Goal: Task Accomplishment & Management: Use online tool/utility

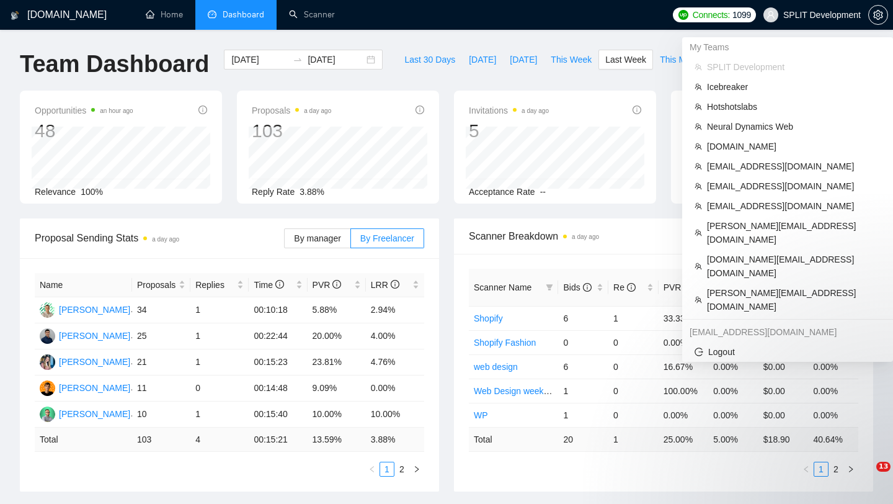
click at [788, 15] on span "SPLIT Development" at bounding box center [822, 15] width 78 height 0
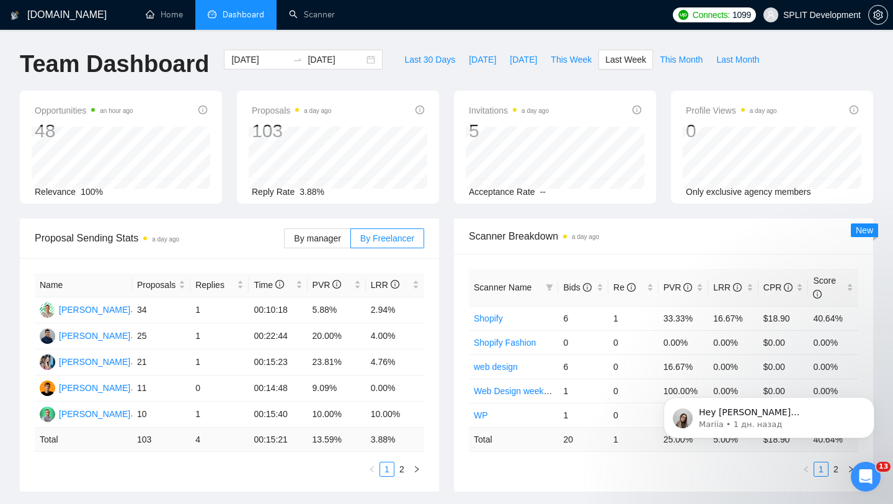
click at [820, 15] on span "SPLIT Development" at bounding box center [822, 15] width 78 height 0
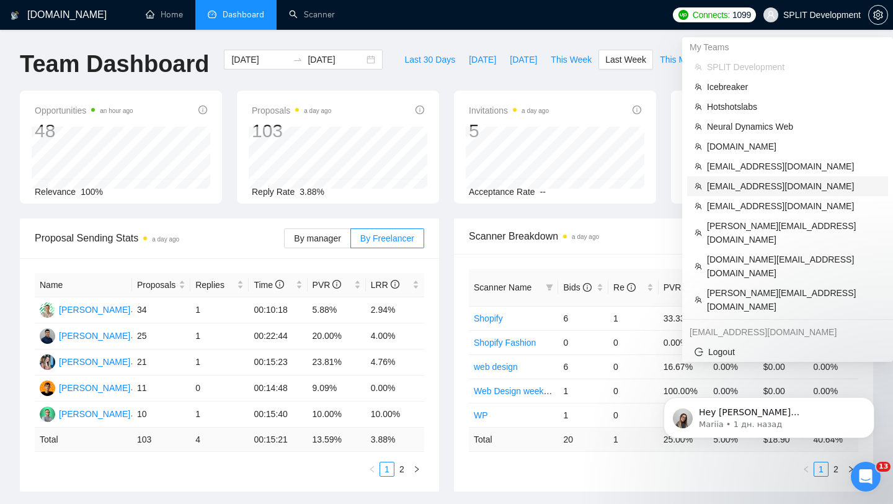
click at [743, 183] on span "[EMAIL_ADDRESS][DOMAIN_NAME]" at bounding box center [794, 186] width 174 height 14
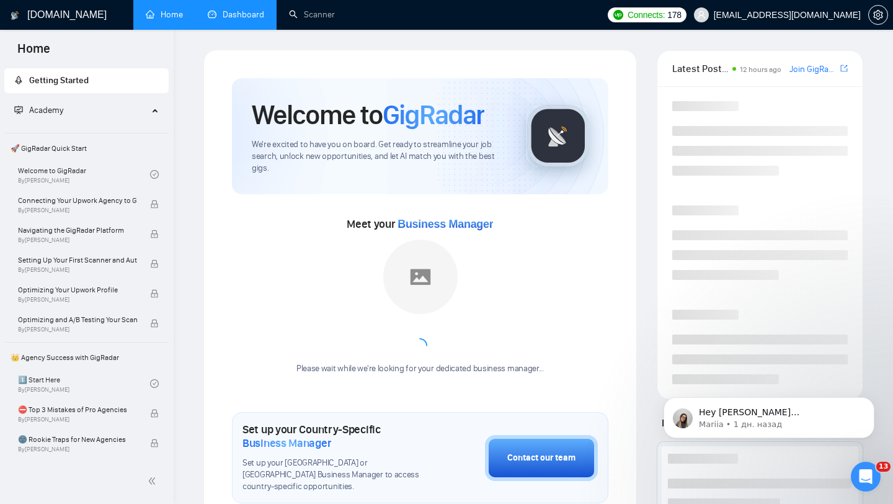
click at [253, 10] on link "Dashboard" at bounding box center [236, 14] width 56 height 11
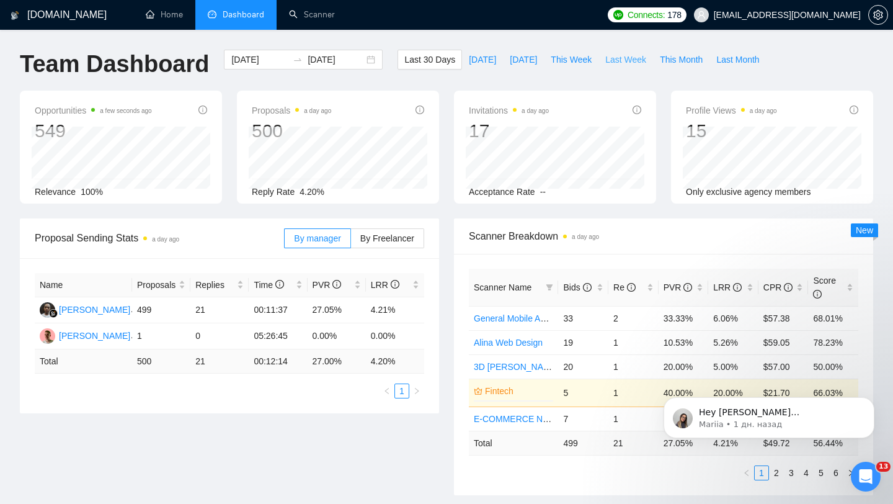
click at [614, 58] on span "Last Week" at bounding box center [625, 60] width 41 height 14
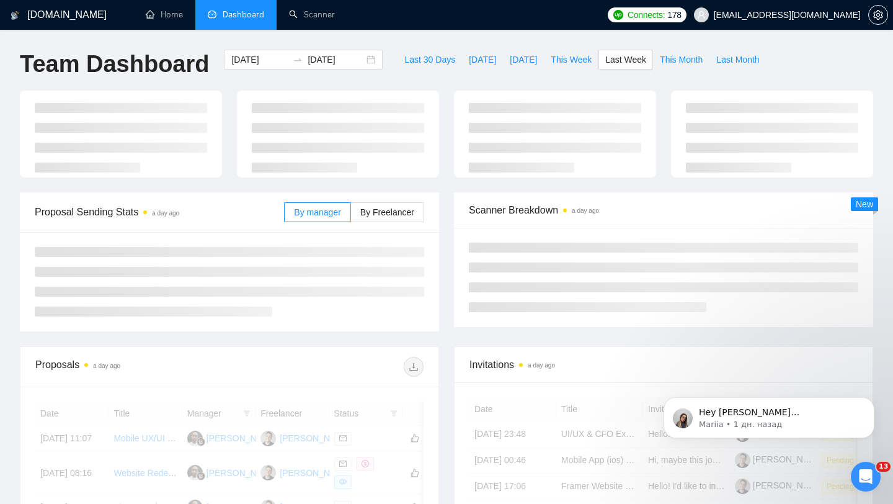
type input "[DATE]"
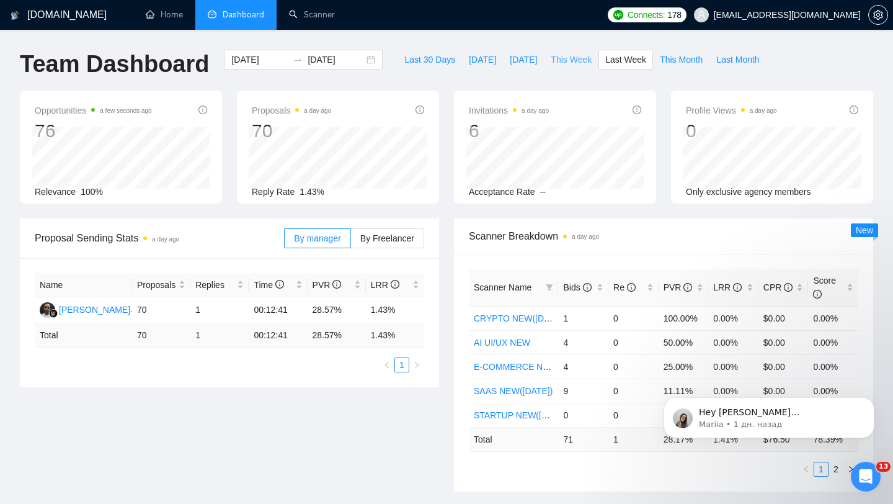
click at [563, 50] on button "This Week" at bounding box center [571, 60] width 55 height 20
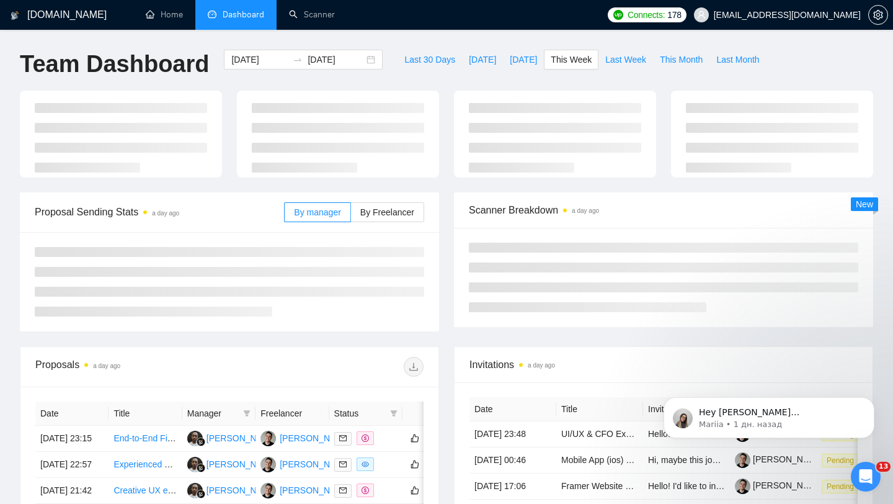
type input "[DATE]"
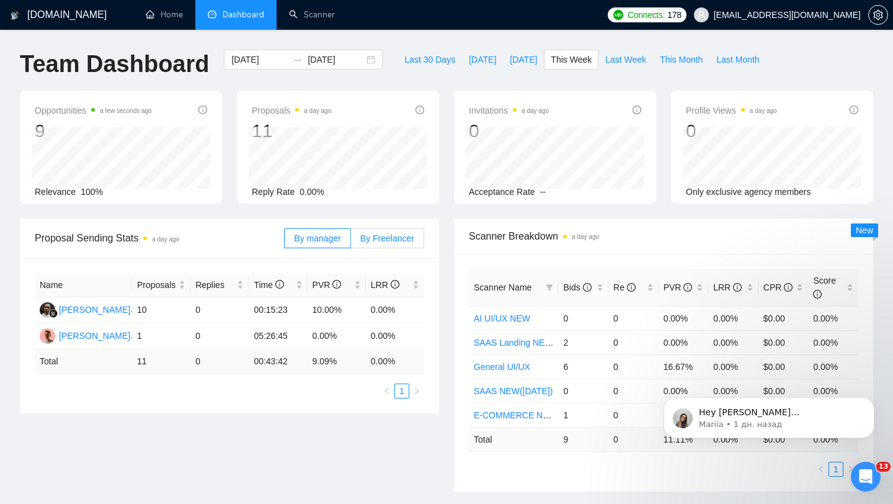
click at [403, 241] on span "By Freelancer" at bounding box center [387, 238] width 54 height 10
click at [351, 241] on input "By Freelancer" at bounding box center [351, 241] width 0 height 0
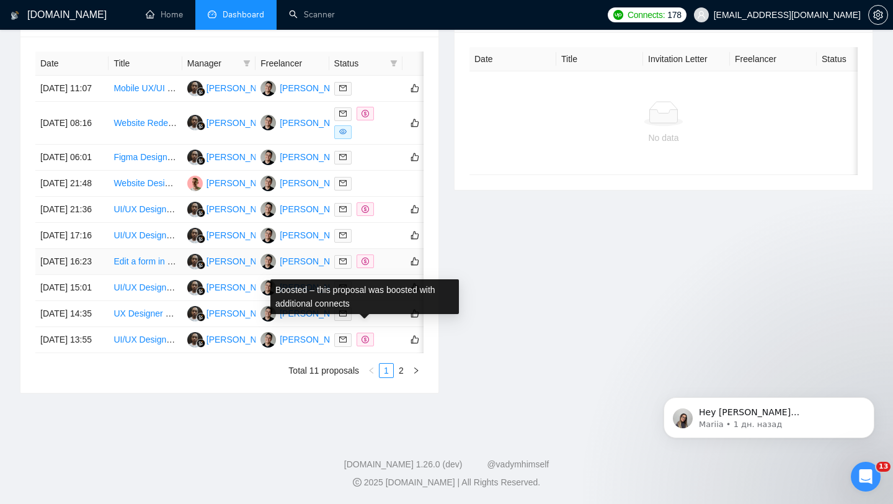
scroll to position [615, 0]
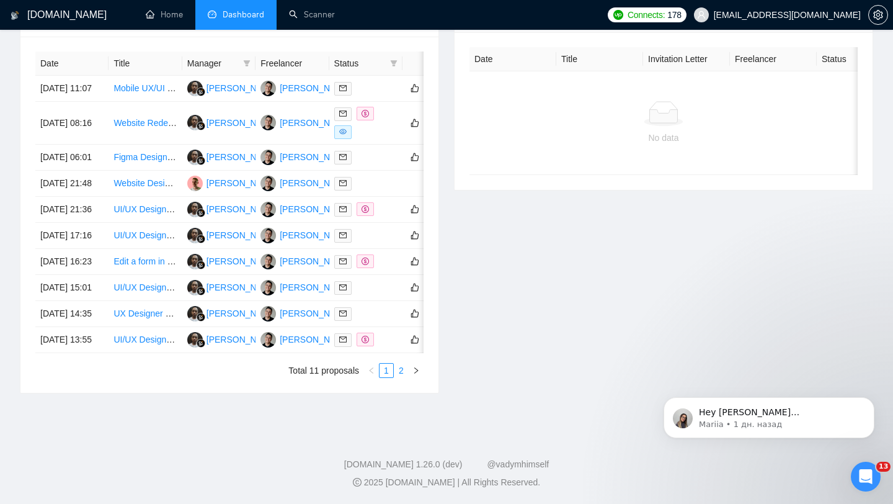
click at [406, 370] on link "2" at bounding box center [402, 371] width 14 height 14
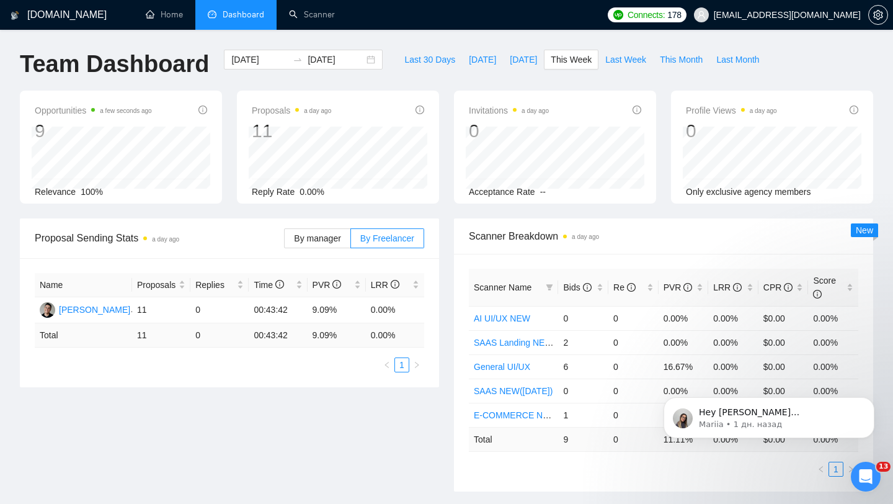
click at [823, 15] on span "[EMAIL_ADDRESS][DOMAIN_NAME]" at bounding box center [787, 15] width 147 height 0
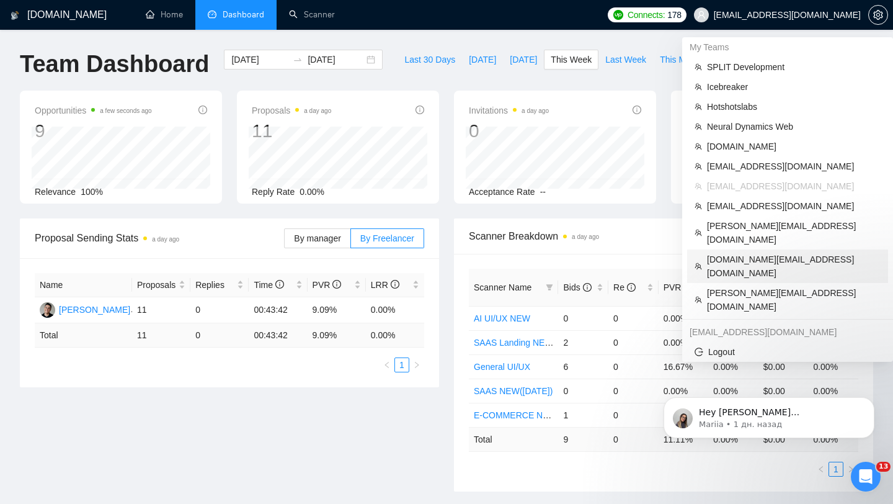
click at [770, 249] on li "[DOMAIN_NAME][EMAIL_ADDRESS][DOMAIN_NAME]" at bounding box center [787, 265] width 201 height 33
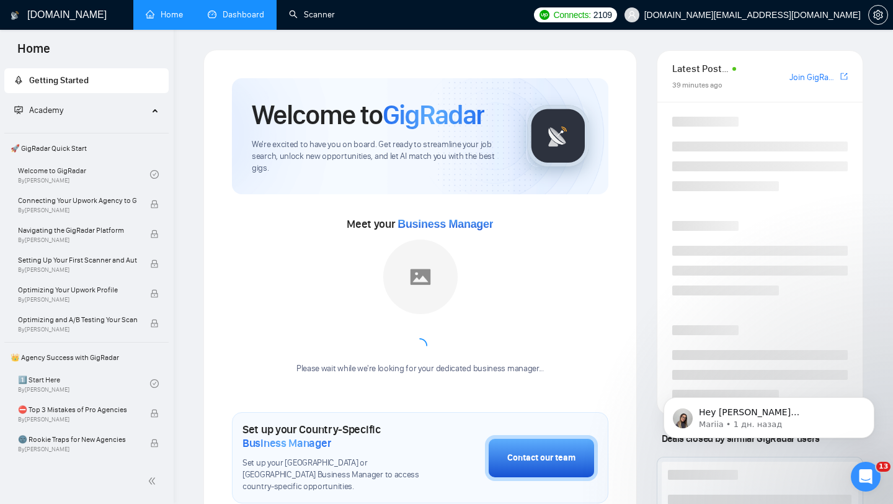
click at [238, 20] on link "Dashboard" at bounding box center [236, 14] width 56 height 11
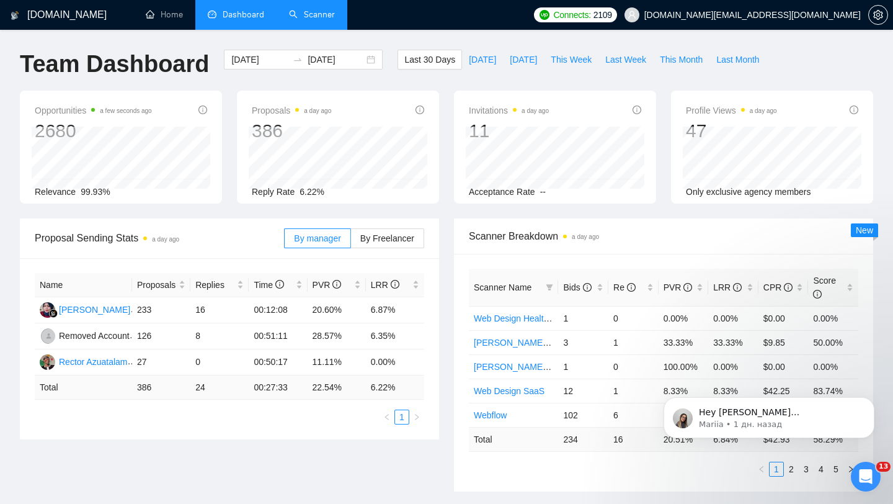
click at [306, 11] on link "Scanner" at bounding box center [312, 14] width 46 height 11
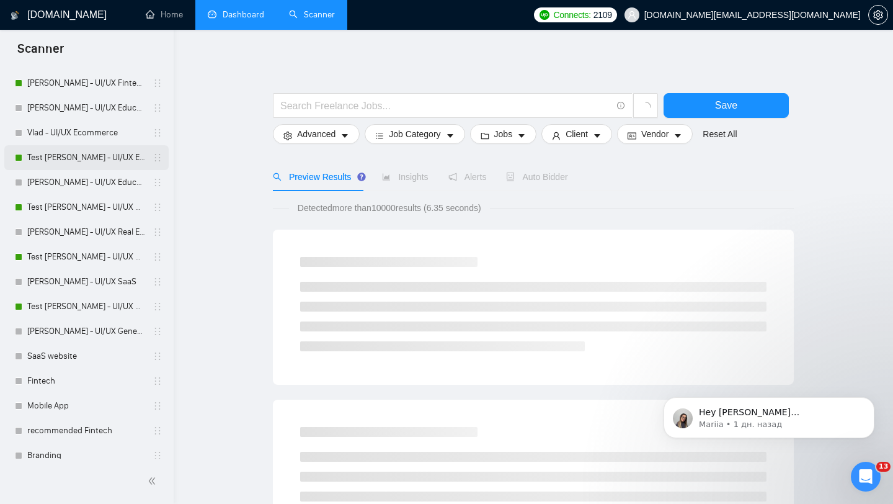
scroll to position [256, 0]
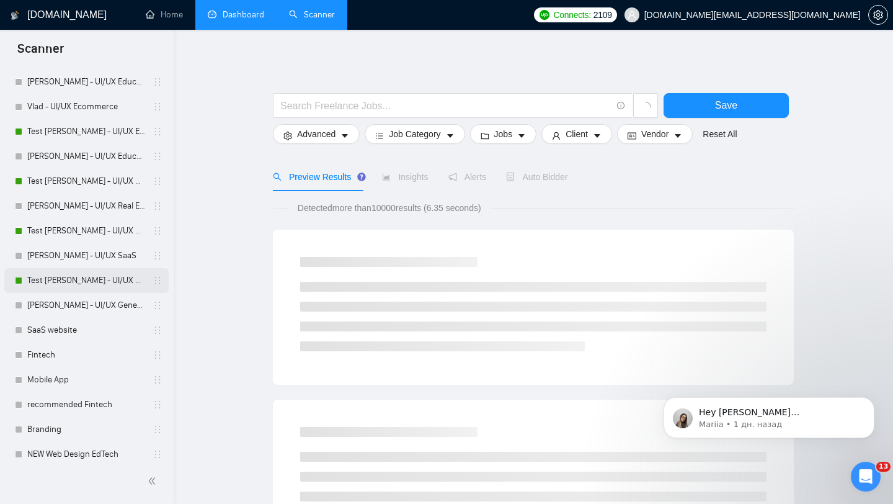
click at [79, 280] on link "Test [PERSON_NAME] - UI/UX General" at bounding box center [86, 280] width 118 height 25
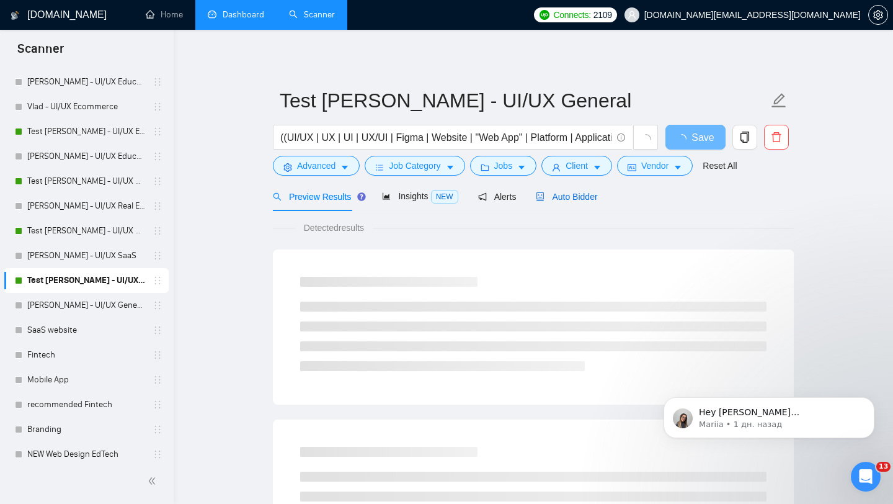
click at [561, 199] on span "Auto Bidder" at bounding box center [566, 197] width 61 height 10
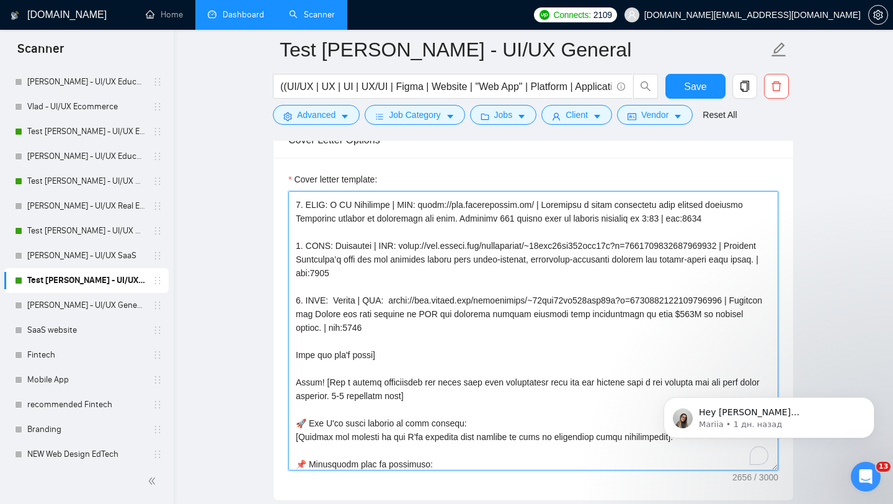
scroll to position [201, 0]
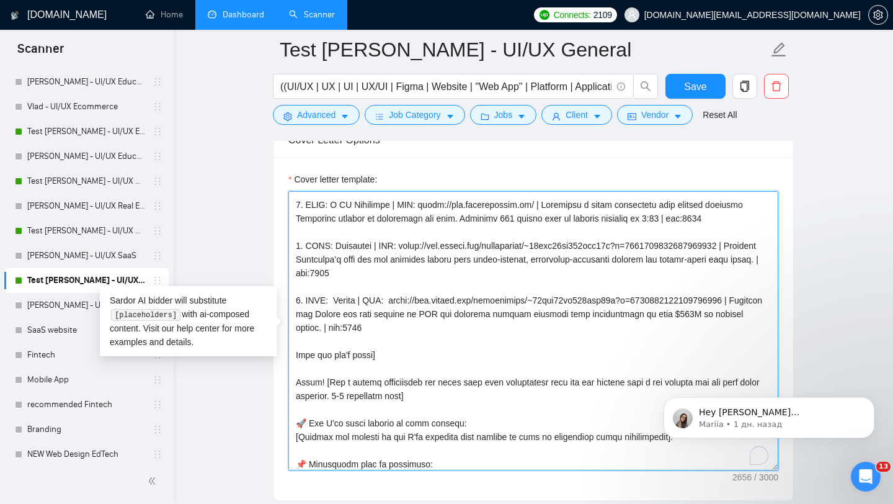
drag, startPoint x: 398, startPoint y: 377, endPoint x: 305, endPoint y: 357, distance: 95.8
click at [305, 357] on textarea "Cover letter template:" at bounding box center [533, 330] width 490 height 279
click at [419, 364] on textarea "Cover letter template:" at bounding box center [533, 330] width 490 height 279
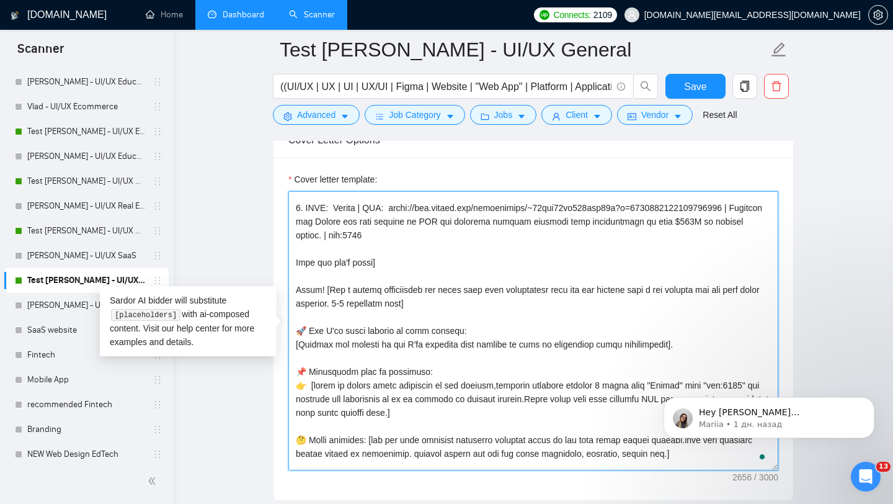
scroll to position [368, 0]
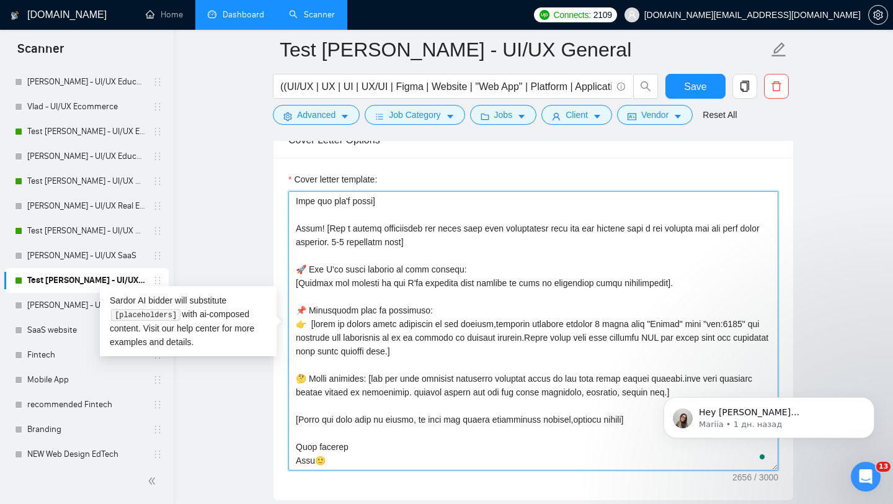
drag, startPoint x: 296, startPoint y: 326, endPoint x: 365, endPoint y: 474, distance: 163.2
click at [365, 474] on div "Cover letter template:" at bounding box center [534, 329] width 520 height 342
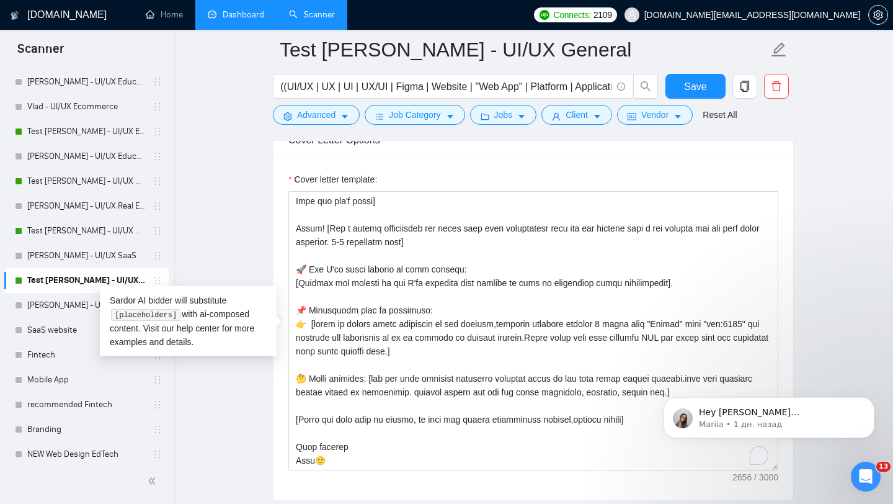
click at [275, 187] on div "Cover letter template:" at bounding box center [534, 329] width 520 height 342
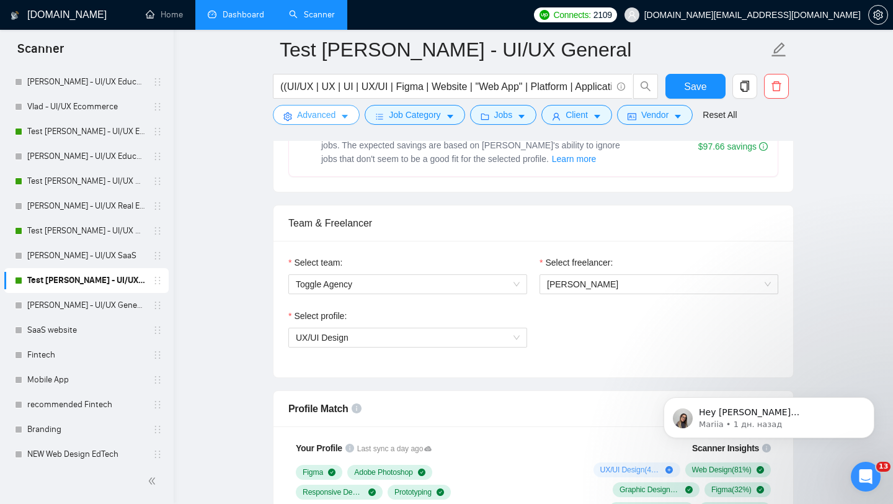
scroll to position [399, 0]
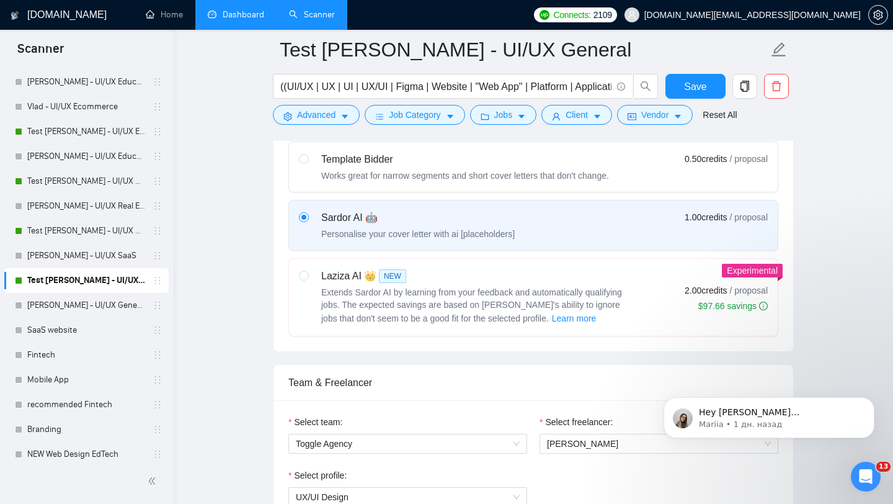
click at [251, 20] on link "Dashboard" at bounding box center [236, 14] width 56 height 11
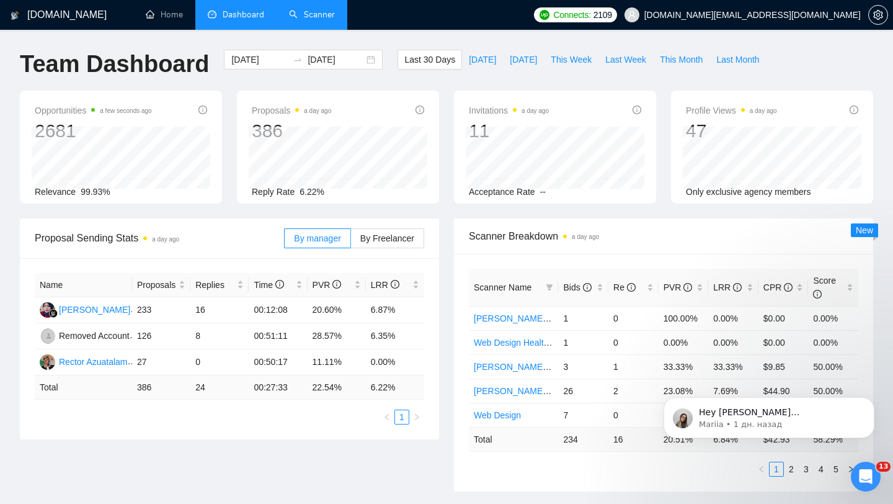
click at [619, 69] on div "Last 30 Days [DATE] [DATE] This Week Last Week This Month Last Month" at bounding box center [581, 70] width 383 height 41
click at [573, 56] on span "This Week" at bounding box center [571, 60] width 41 height 14
type input "[DATE]"
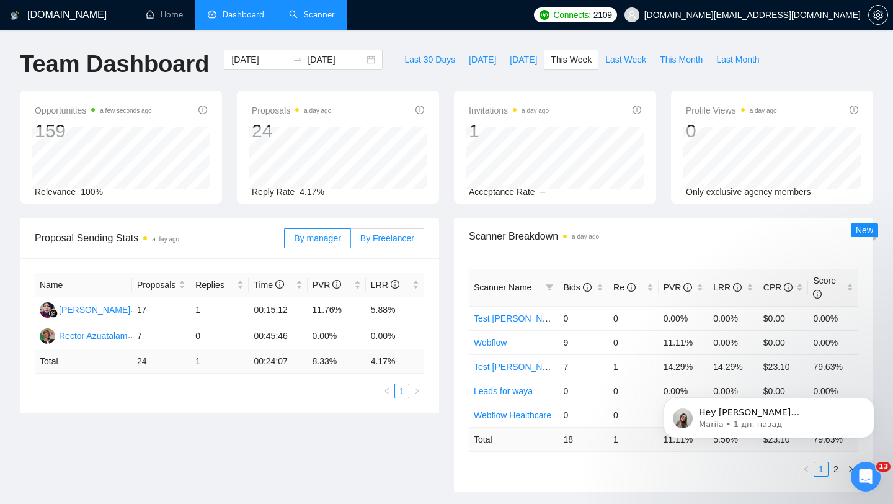
click at [392, 234] on span "By Freelancer" at bounding box center [387, 238] width 54 height 10
click at [351, 241] on input "By Freelancer" at bounding box center [351, 241] width 0 height 0
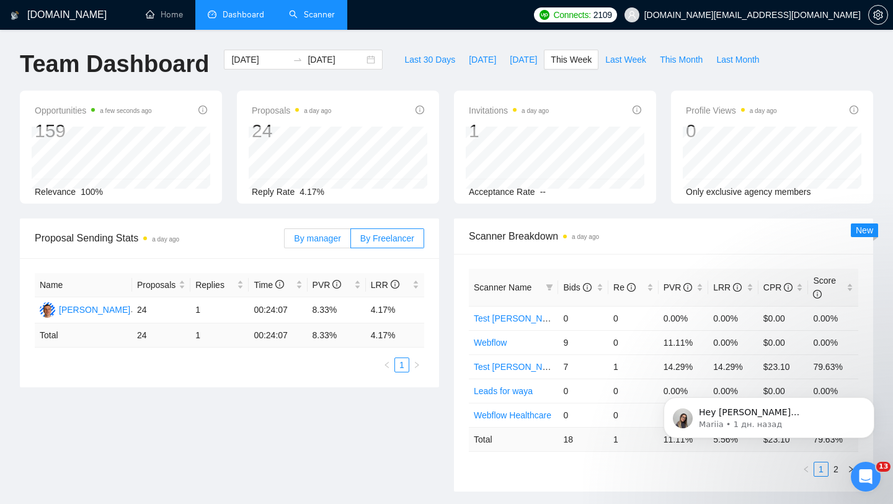
click at [319, 234] on span "By manager" at bounding box center [317, 238] width 47 height 10
click at [285, 241] on input "By manager" at bounding box center [285, 241] width 0 height 0
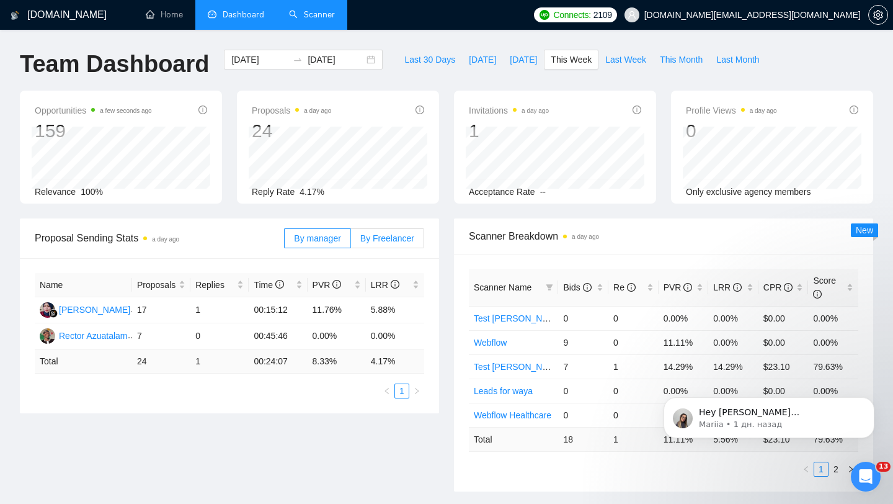
click at [395, 232] on label "By Freelancer" at bounding box center [387, 238] width 73 height 20
click at [351, 241] on input "By Freelancer" at bounding box center [351, 241] width 0 height 0
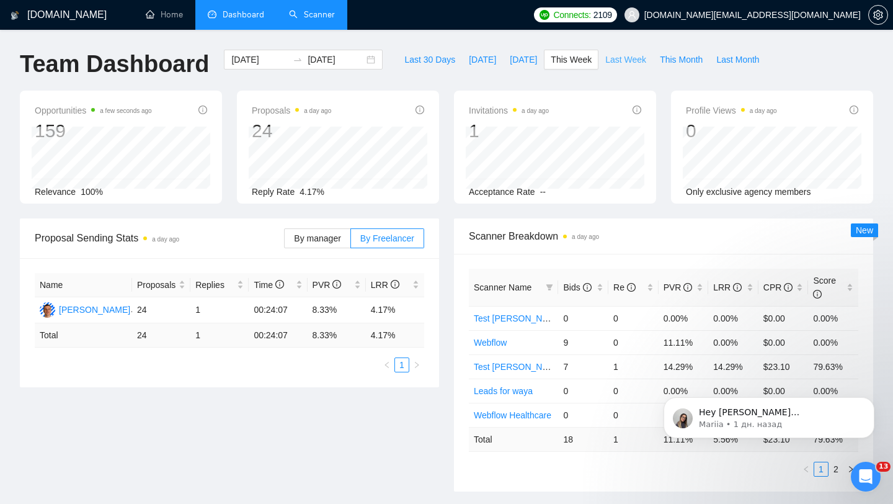
click at [616, 61] on span "Last Week" at bounding box center [625, 60] width 41 height 14
type input "[DATE]"
click at [332, 242] on span "By manager" at bounding box center [317, 238] width 47 height 10
click at [285, 241] on input "By manager" at bounding box center [285, 241] width 0 height 0
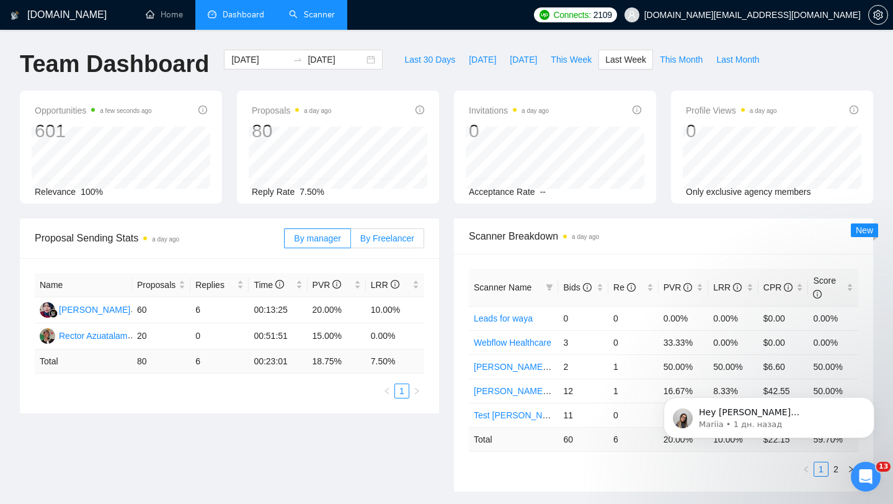
click at [398, 234] on span "By Freelancer" at bounding box center [387, 238] width 54 height 10
click at [351, 241] on input "By Freelancer" at bounding box center [351, 241] width 0 height 0
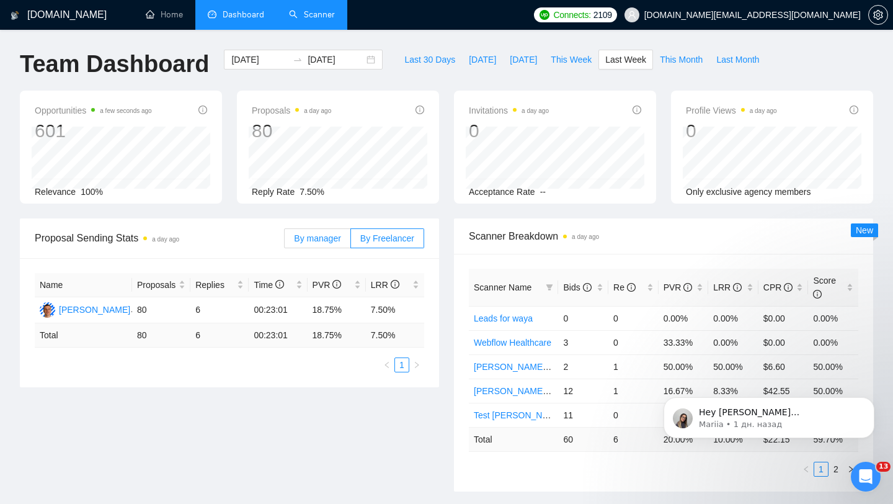
click at [328, 241] on span "By manager" at bounding box center [317, 238] width 47 height 10
click at [285, 241] on input "By manager" at bounding box center [285, 241] width 0 height 0
